Goal: Task Accomplishment & Management: Manage account settings

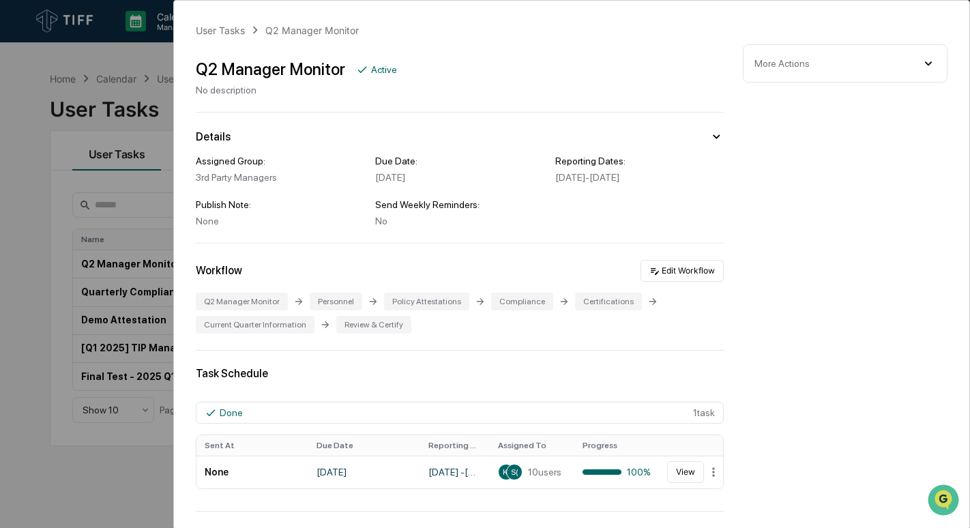
scroll to position [341, 0]
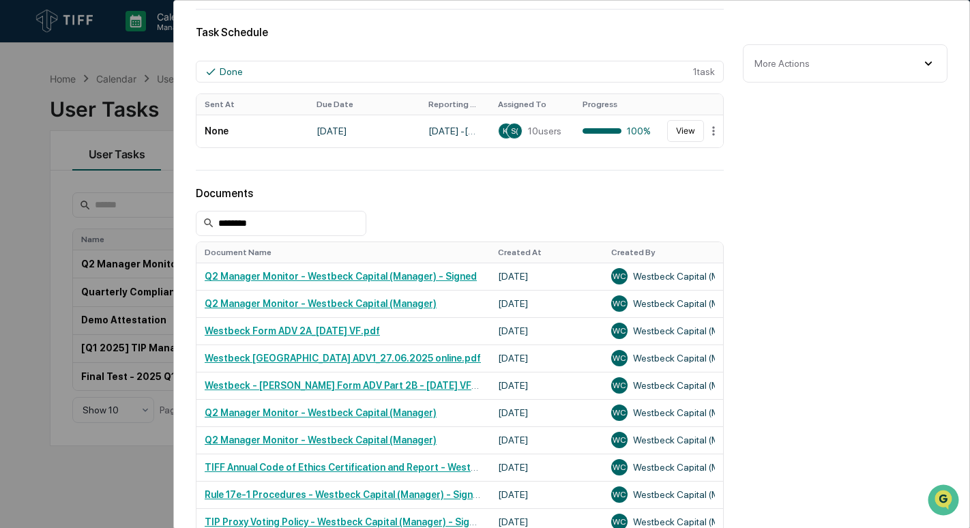
click at [87, 57] on div "User Tasks Q2 Manager Monitor Q2 Manager Monitor Active No description Details …" at bounding box center [485, 264] width 970 height 528
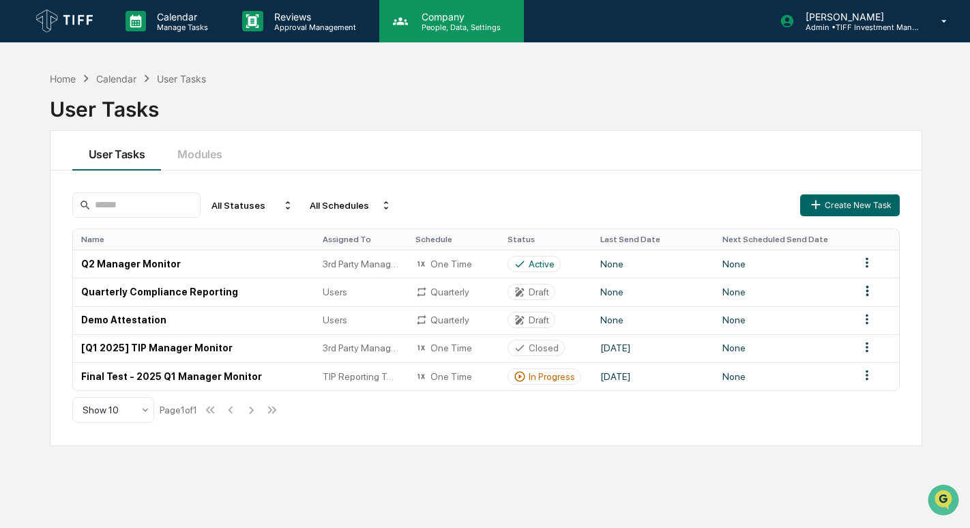
click at [420, 18] on p "Company" at bounding box center [459, 17] width 97 height 12
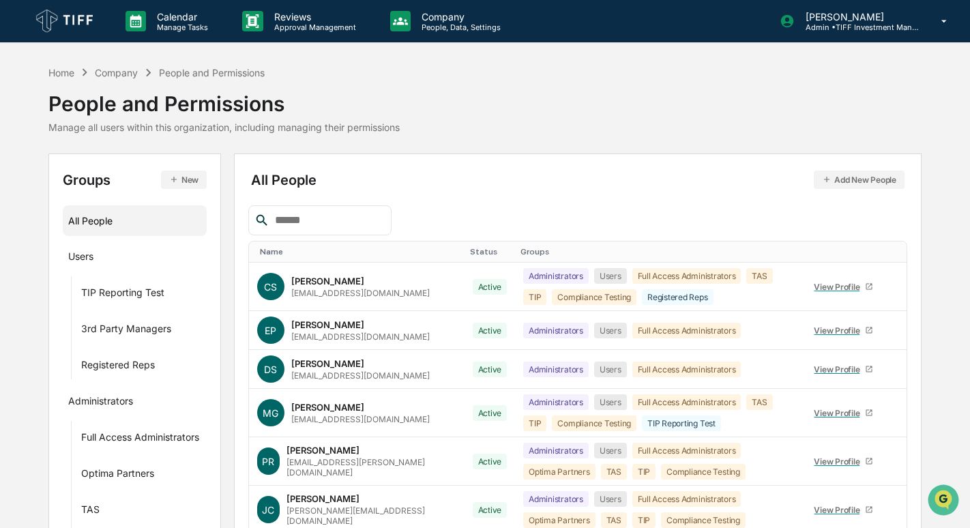
click at [297, 221] on input "text" at bounding box center [327, 220] width 116 height 18
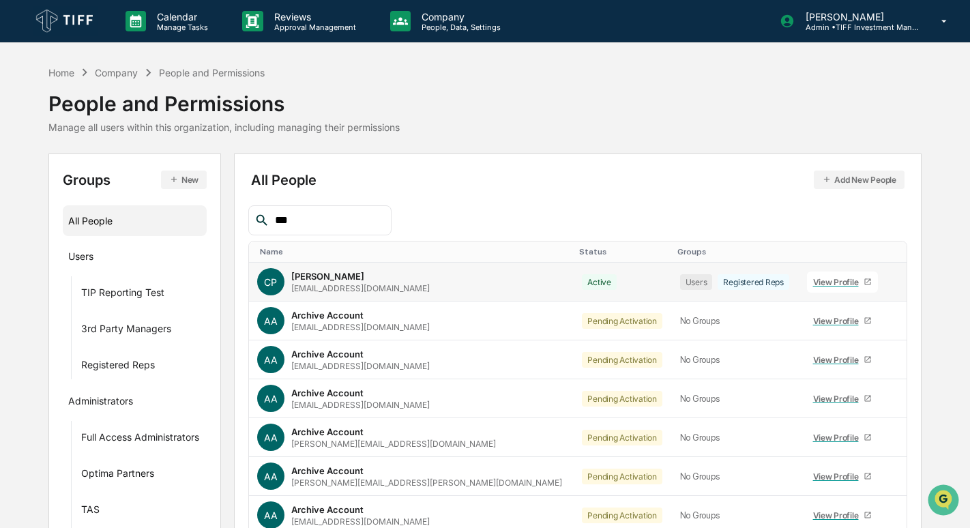
type input "***"
click at [337, 284] on div "[EMAIL_ADDRESS][DOMAIN_NAME]" at bounding box center [360, 288] width 138 height 10
click at [865, 284] on icon at bounding box center [868, 282] width 6 height 6
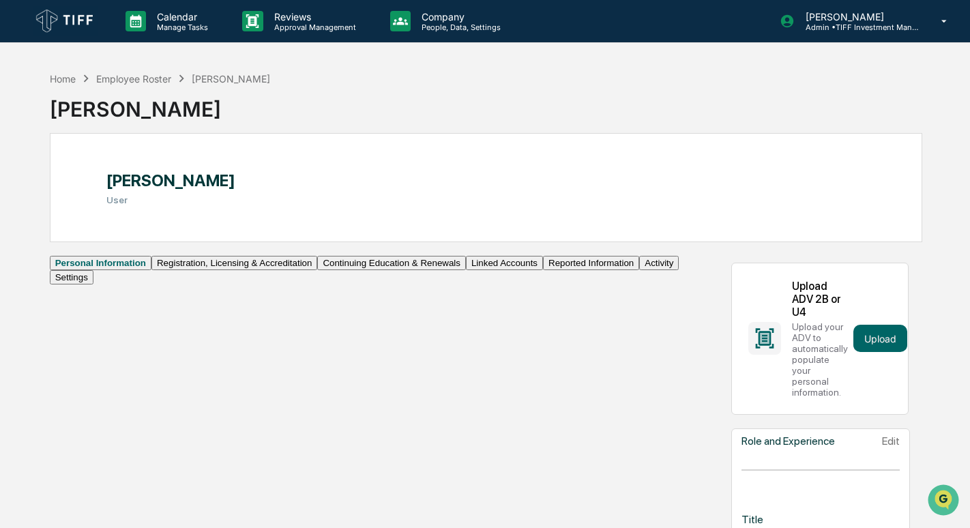
click at [639, 270] on button "Activity" at bounding box center [659, 263] width 40 height 14
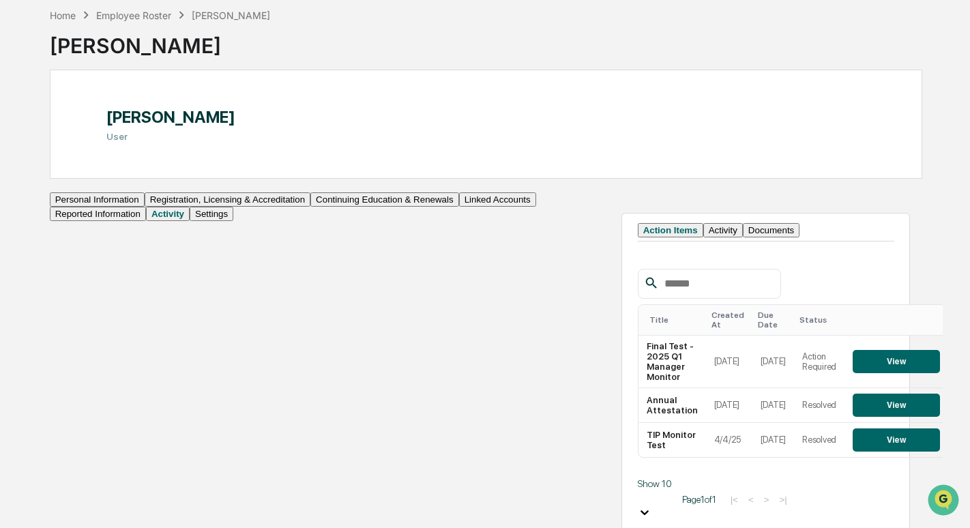
scroll to position [74, 0]
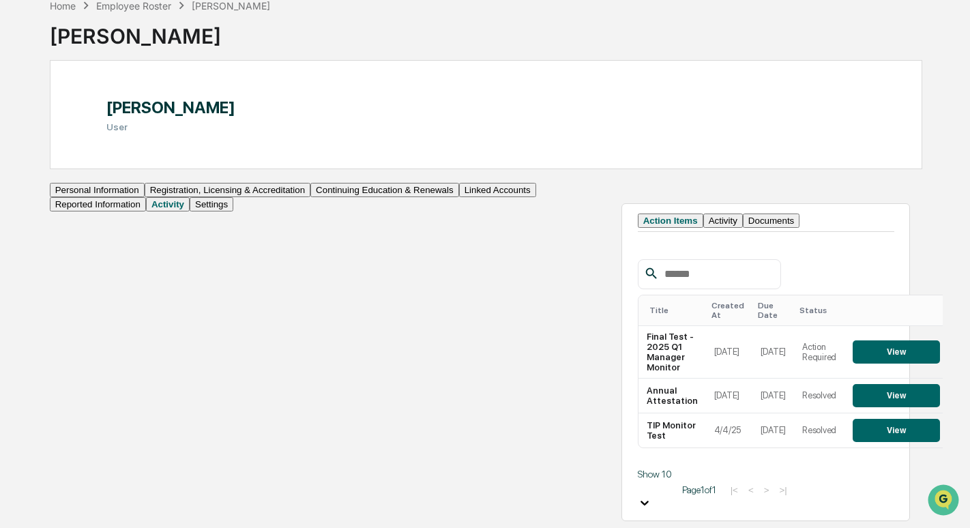
click at [310, 197] on button "Continuing Education & Renewals" at bounding box center [384, 190] width 149 height 14
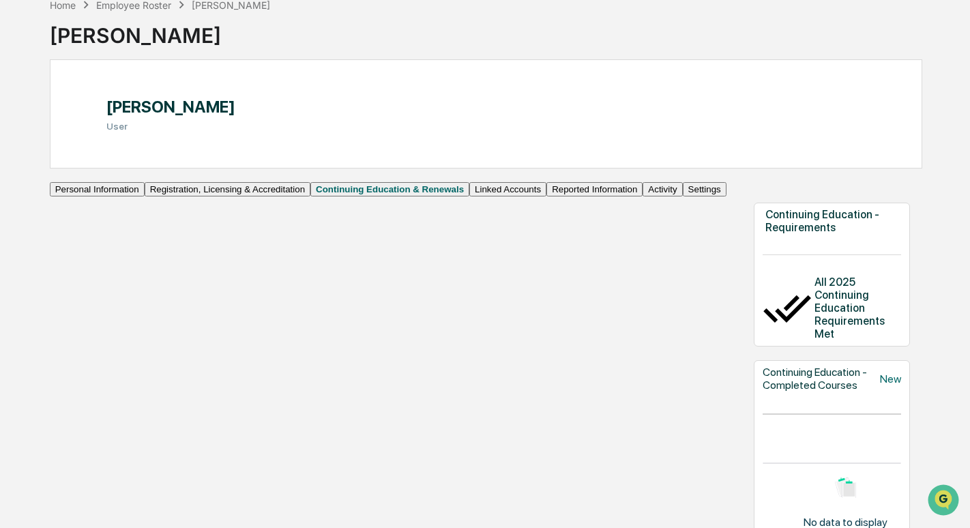
click at [145, 196] on button "Registration, Licensing & Accreditation" at bounding box center [228, 189] width 166 height 14
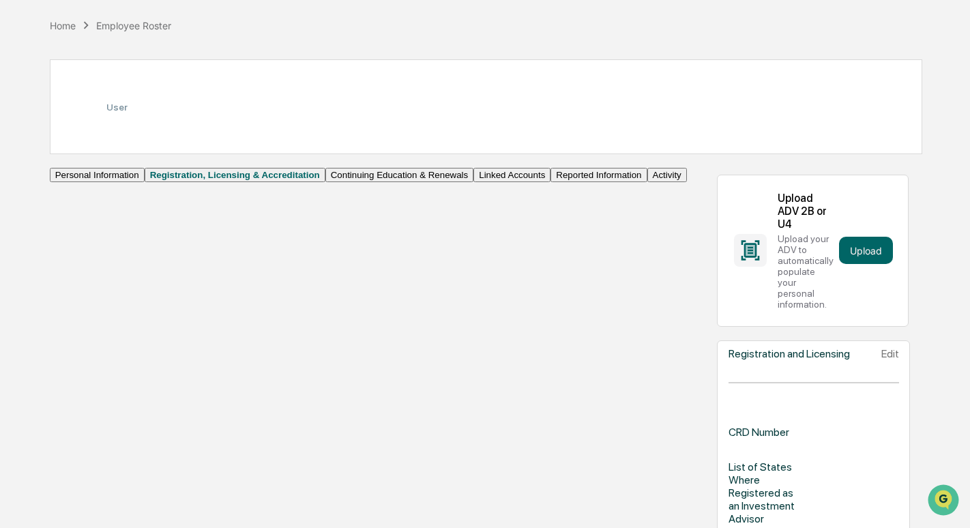
click at [135, 182] on button "Personal Information" at bounding box center [97, 175] width 95 height 14
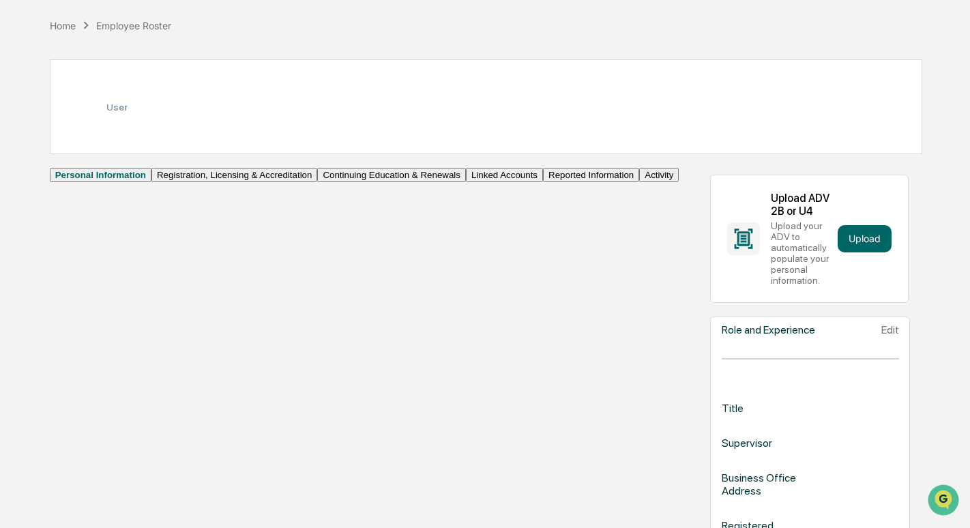
click at [128, 108] on div "User" at bounding box center [116, 106] width 21 height 31
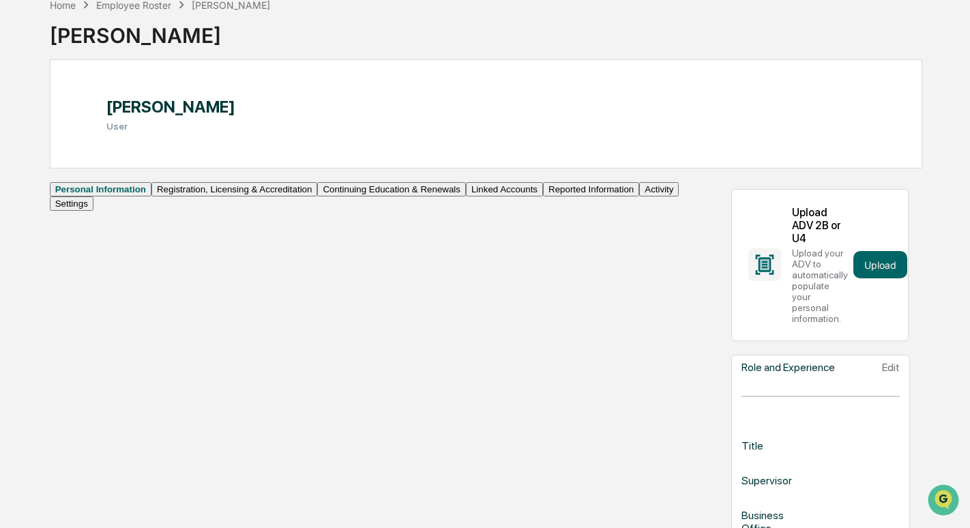
click at [94, 114] on icon at bounding box center [94, 114] width 0 height 0
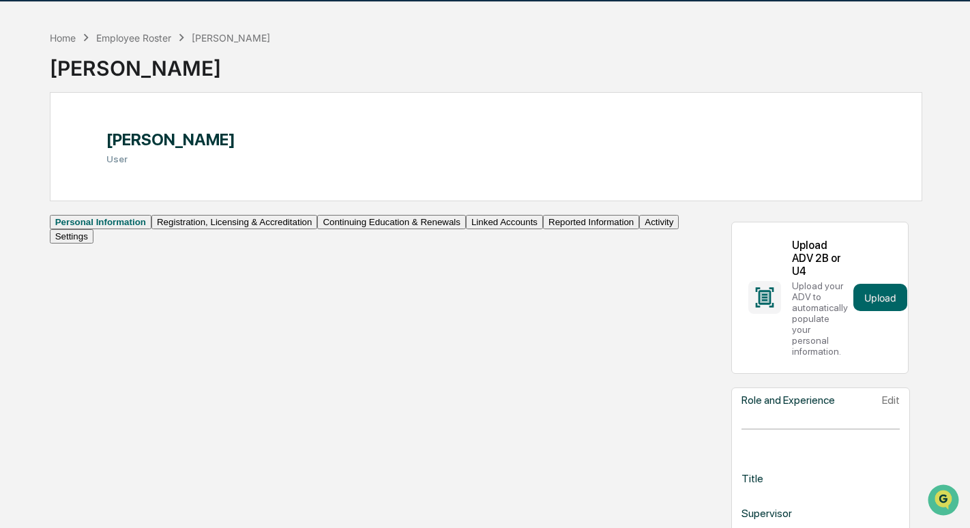
scroll to position [5, 0]
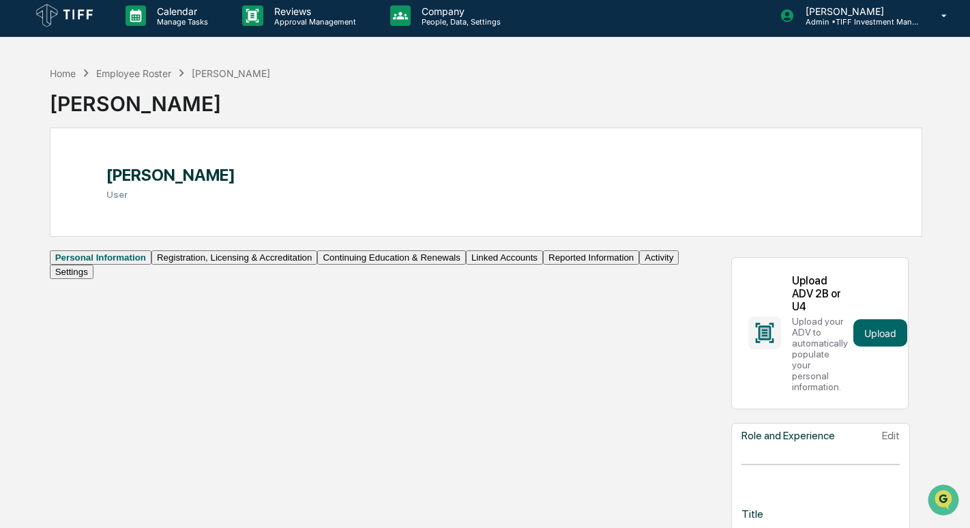
drag, startPoint x: 239, startPoint y: 72, endPoint x: 235, endPoint y: 78, distance: 7.4
click at [236, 78] on div "[PERSON_NAME]" at bounding box center [231, 74] width 78 height 12
click at [153, 195] on h3 "User" at bounding box center [170, 194] width 129 height 11
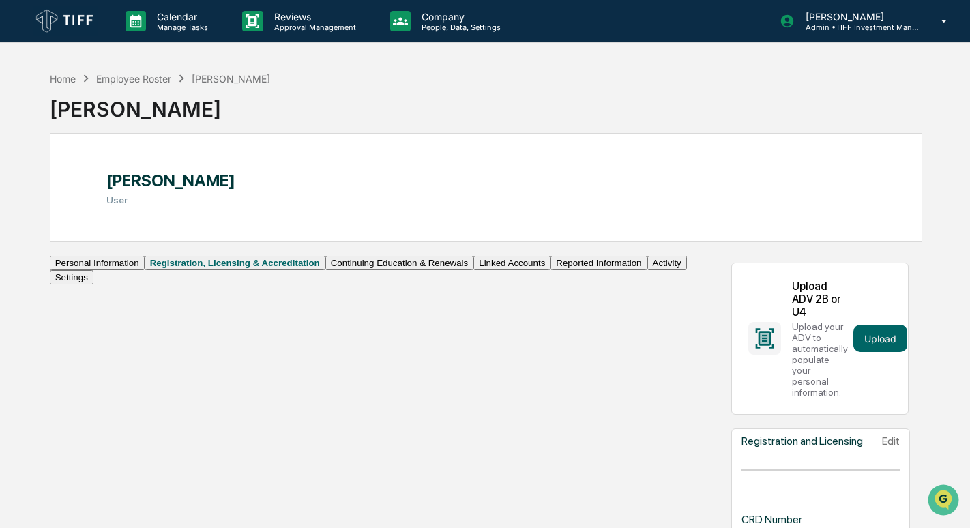
click at [137, 270] on button "Personal Information" at bounding box center [97, 263] width 95 height 14
click at [71, 79] on div "Home" at bounding box center [63, 79] width 26 height 12
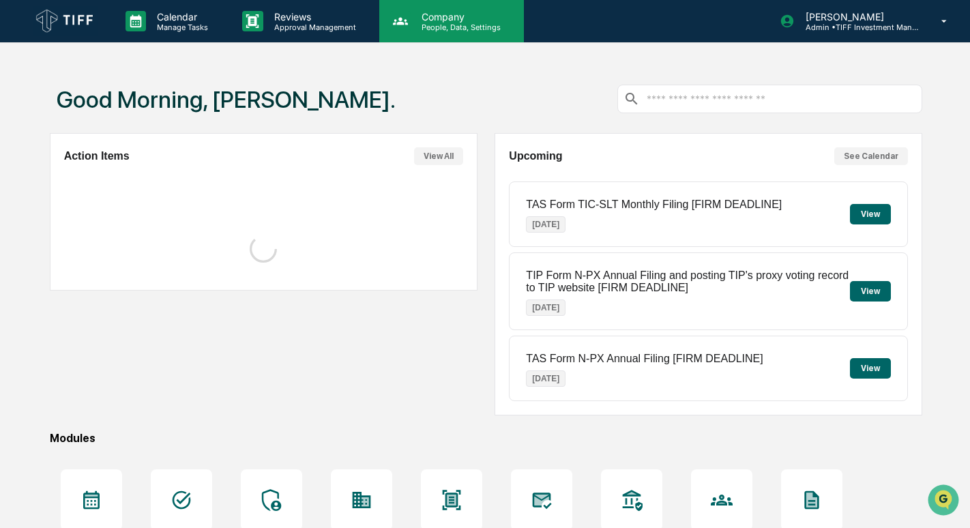
click at [430, 20] on p "Company" at bounding box center [459, 17] width 97 height 12
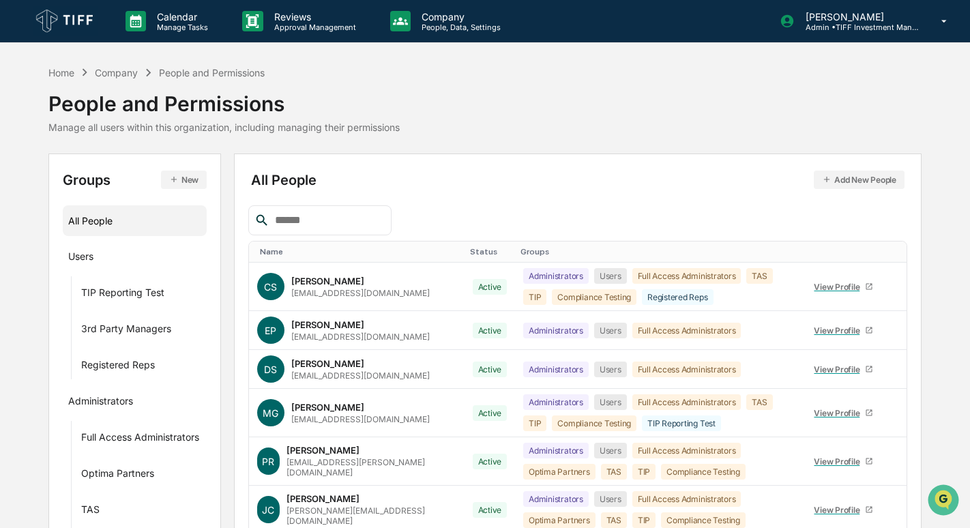
click at [371, 217] on input "text" at bounding box center [327, 220] width 116 height 18
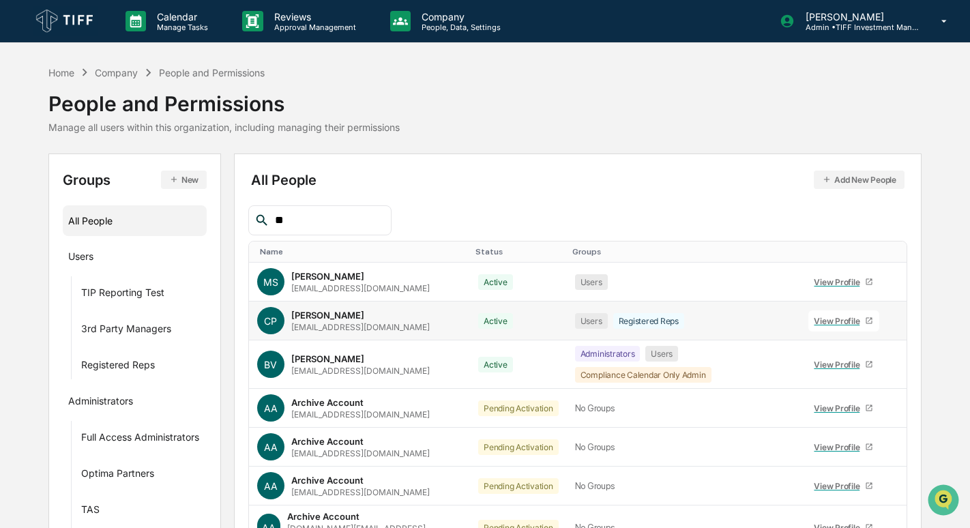
type input "**"
click at [902, 327] on icon at bounding box center [903, 332] width 3 height 11
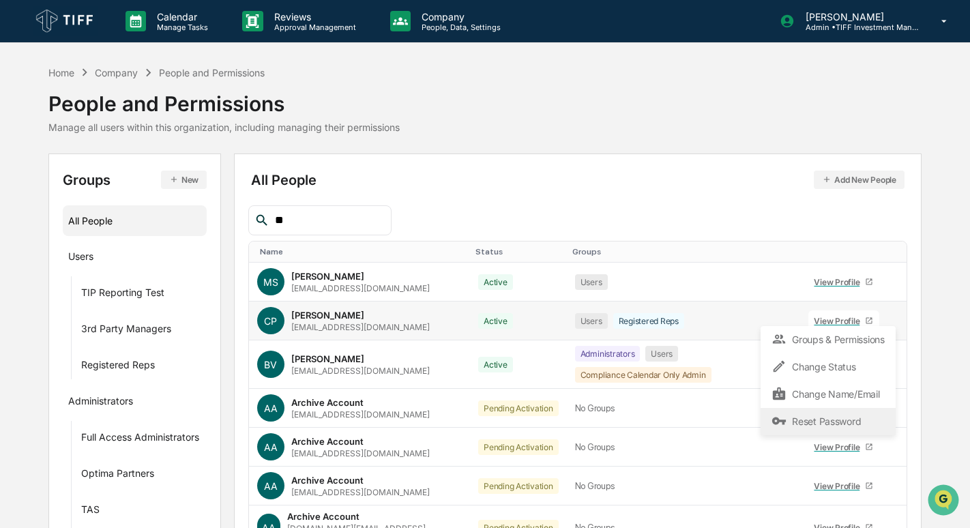
click at [849, 428] on div "Reset Password" at bounding box center [827, 421] width 113 height 16
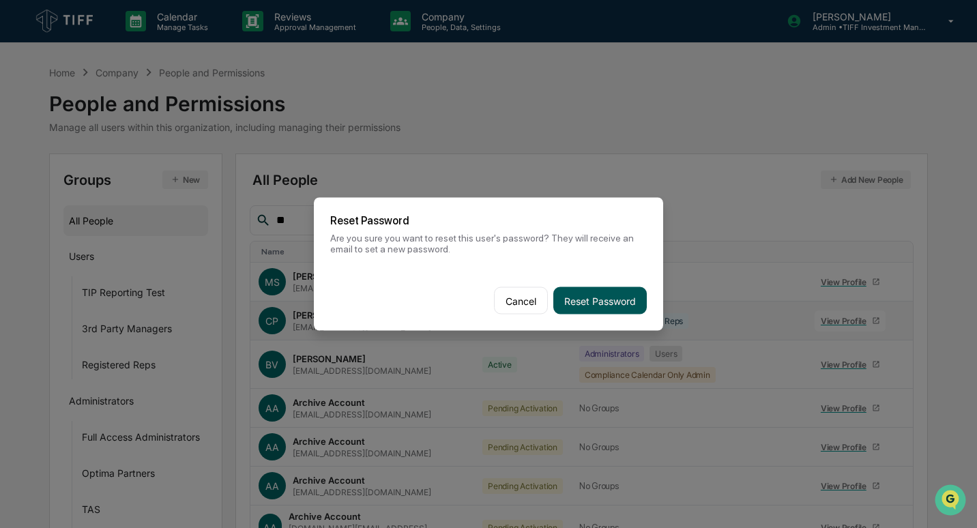
click at [617, 304] on button "Reset Password" at bounding box center [599, 300] width 93 height 27
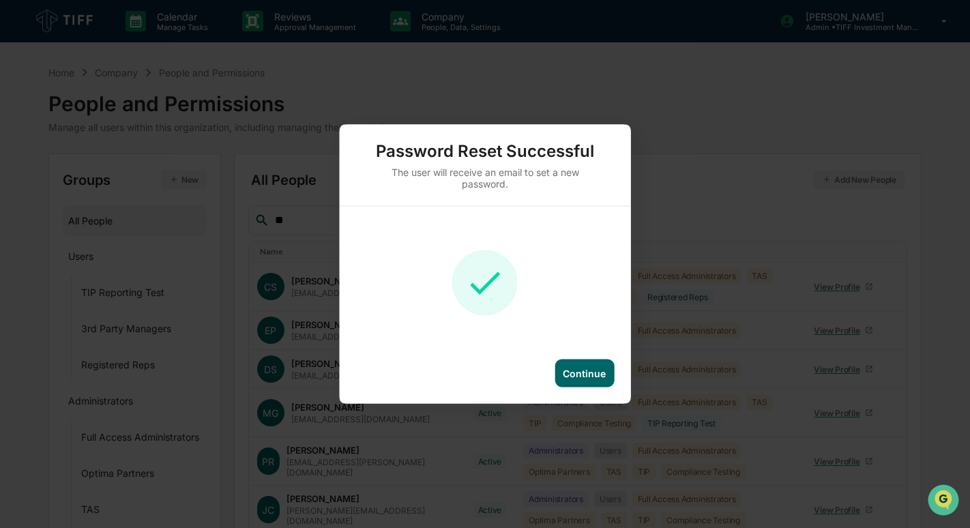
click at [593, 368] on div "Continue" at bounding box center [584, 374] width 43 height 12
